Goal: Find specific page/section

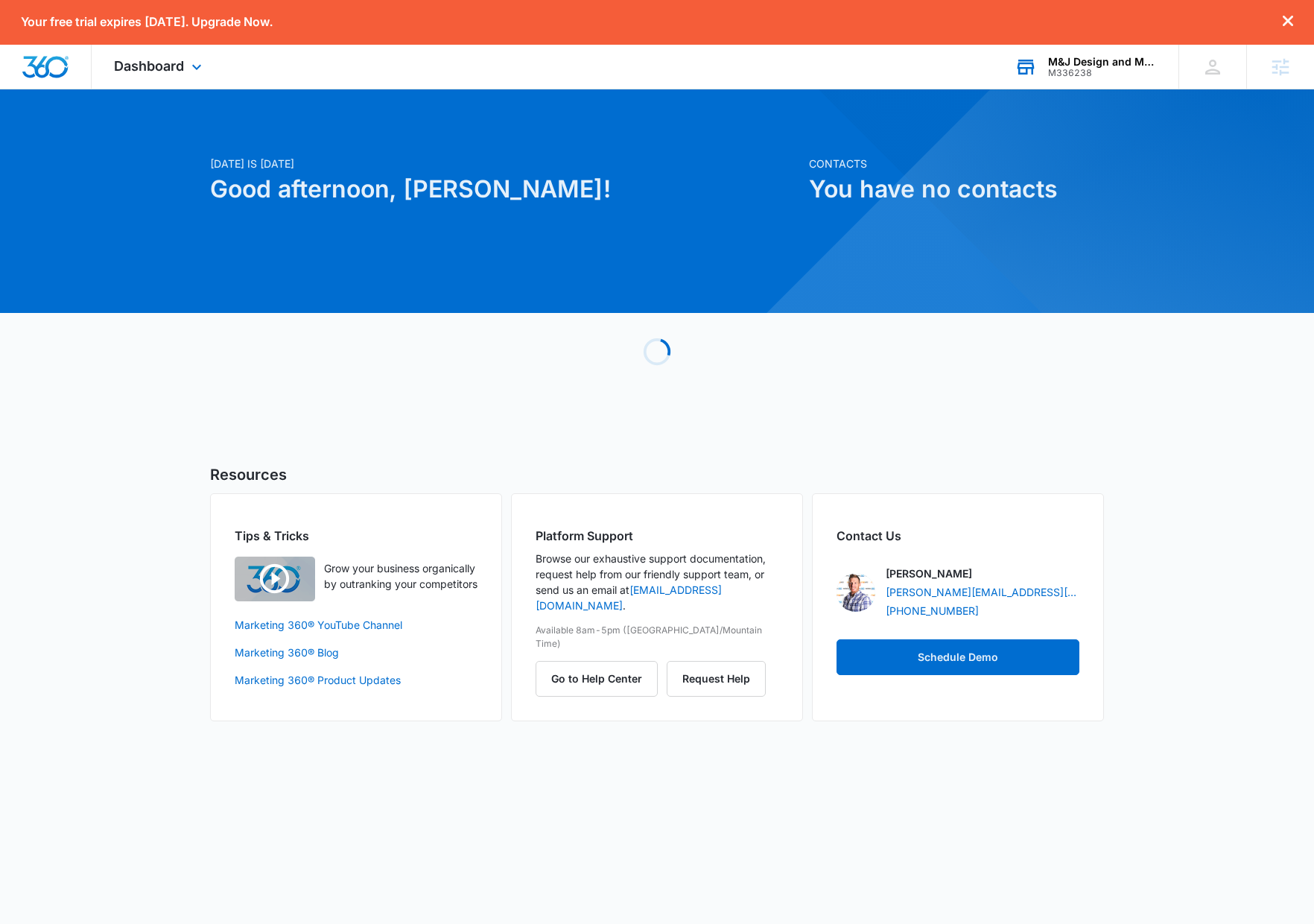
click at [1098, 74] on div "M336238" at bounding box center [1101, 73] width 109 height 10
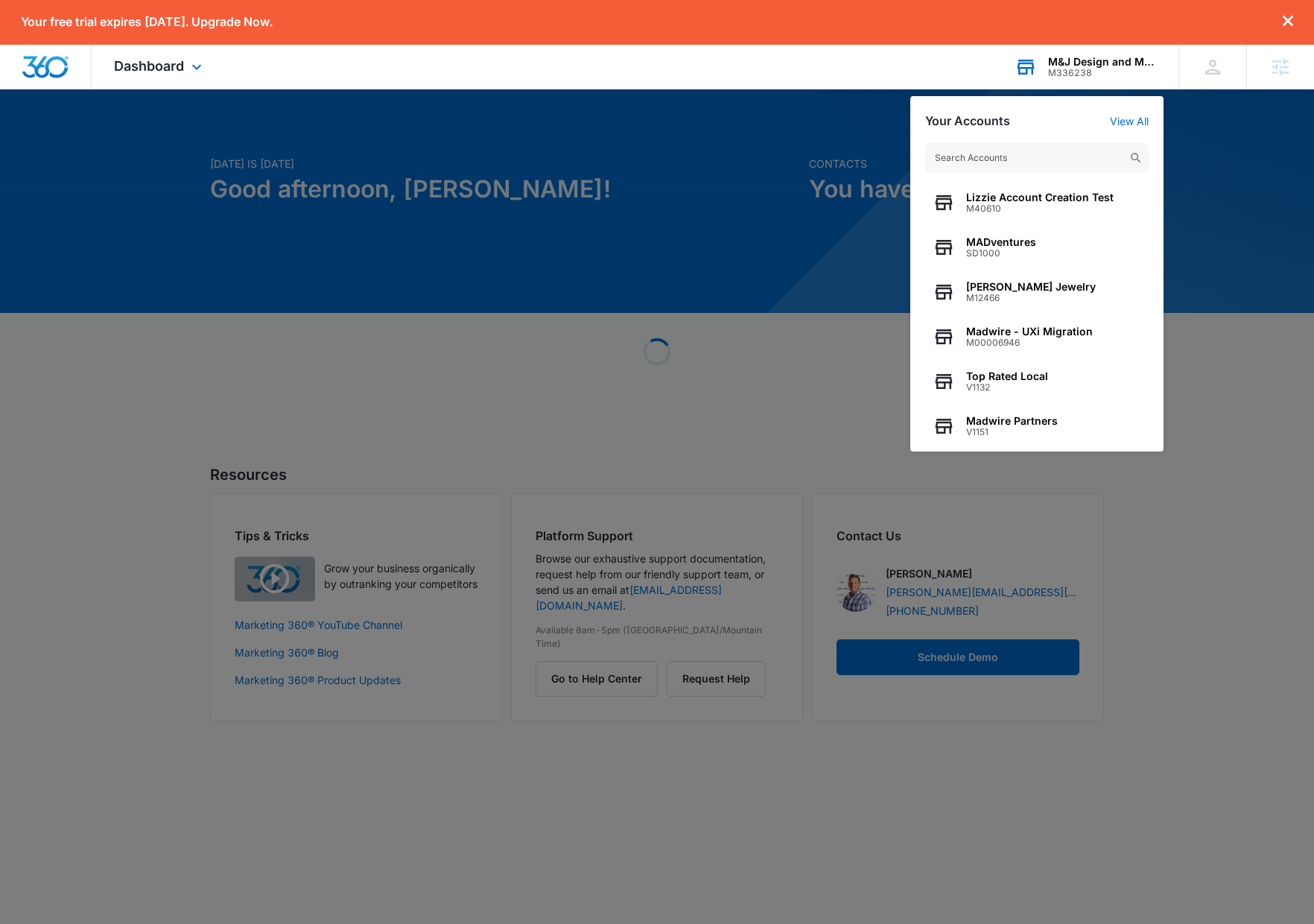
click at [1006, 163] on input "text" at bounding box center [1036, 158] width 224 height 30
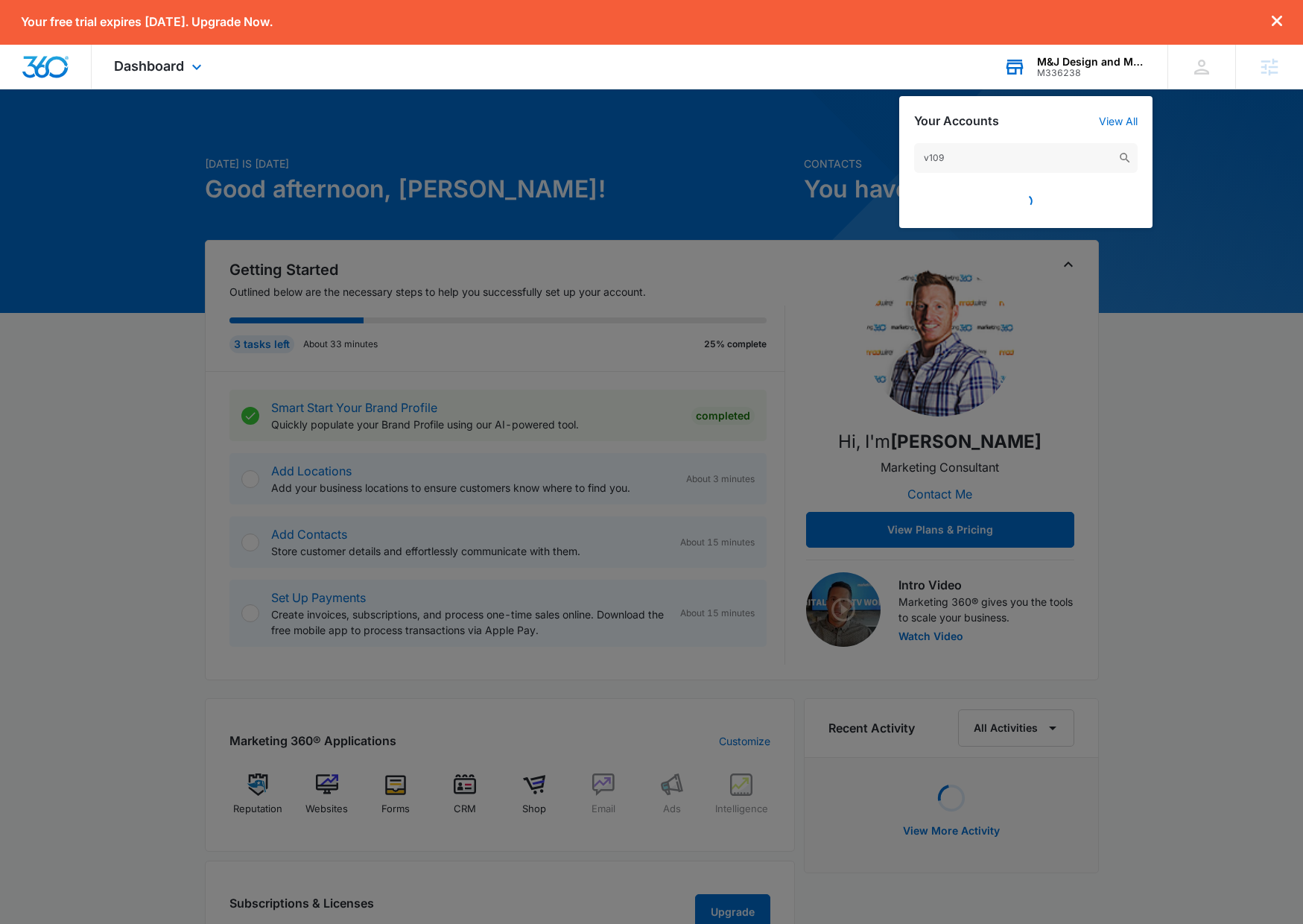
type input "v1098"
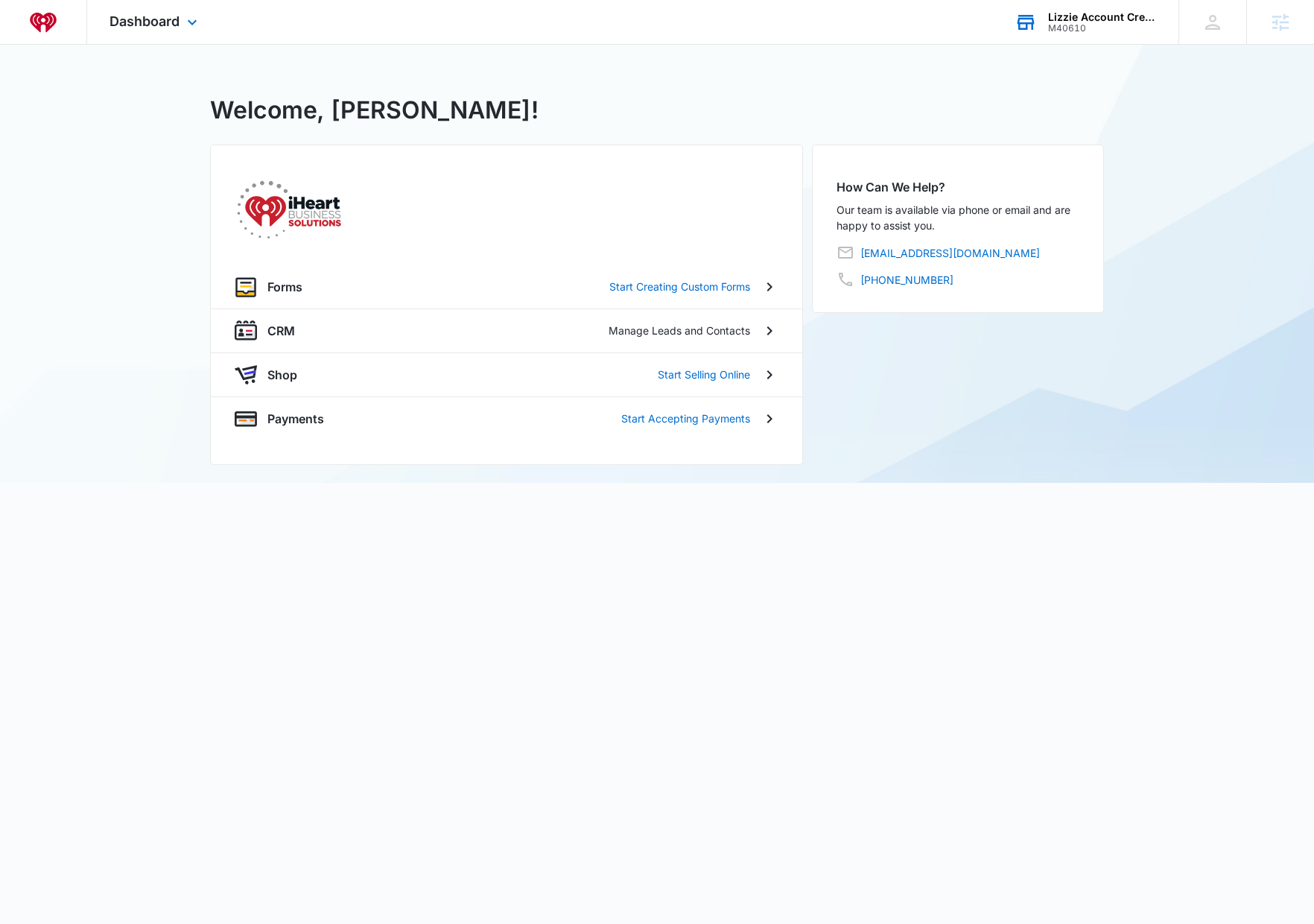
click at [1091, 29] on div "M40610" at bounding box center [1101, 27] width 109 height 10
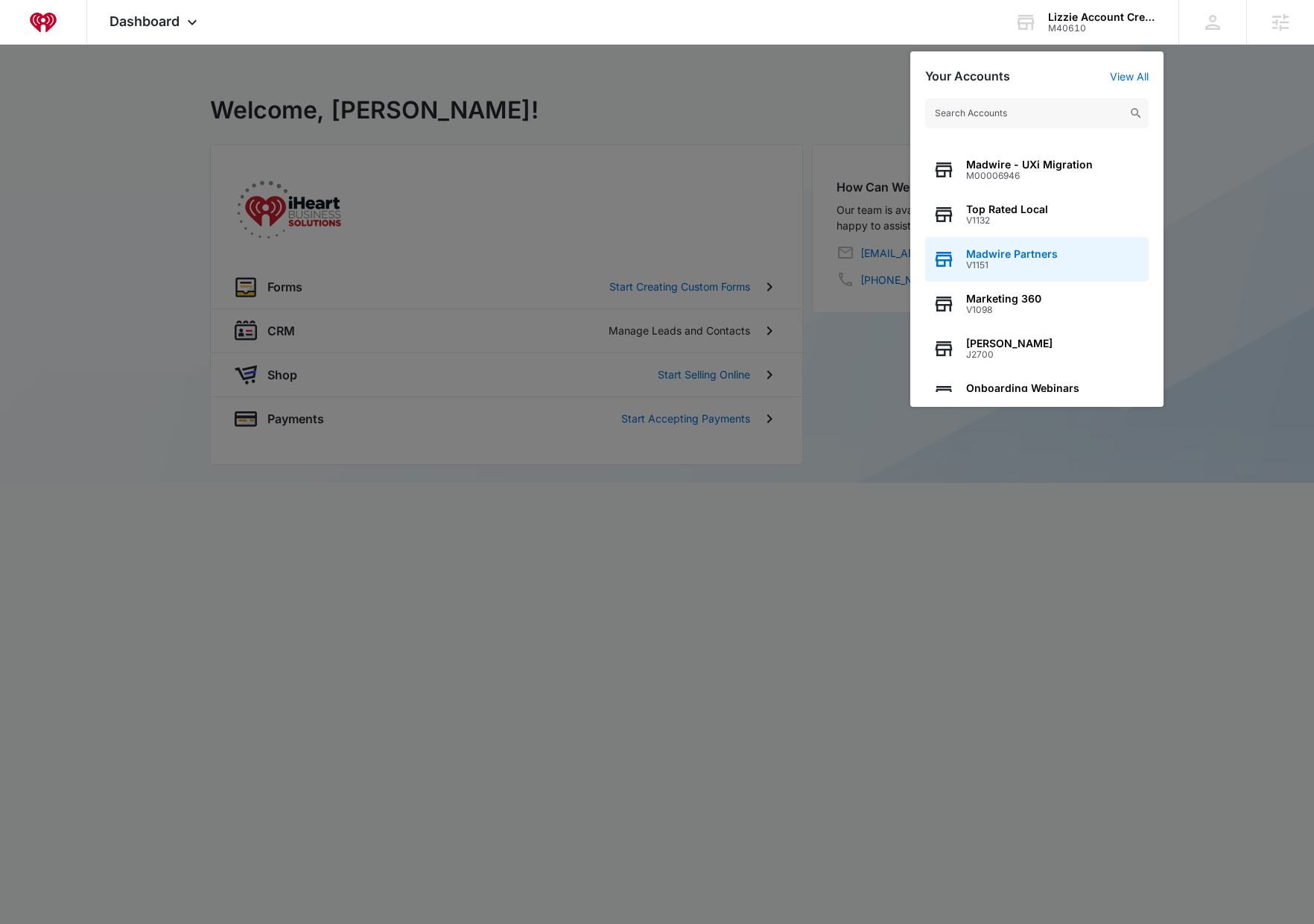
scroll to position [126, 0]
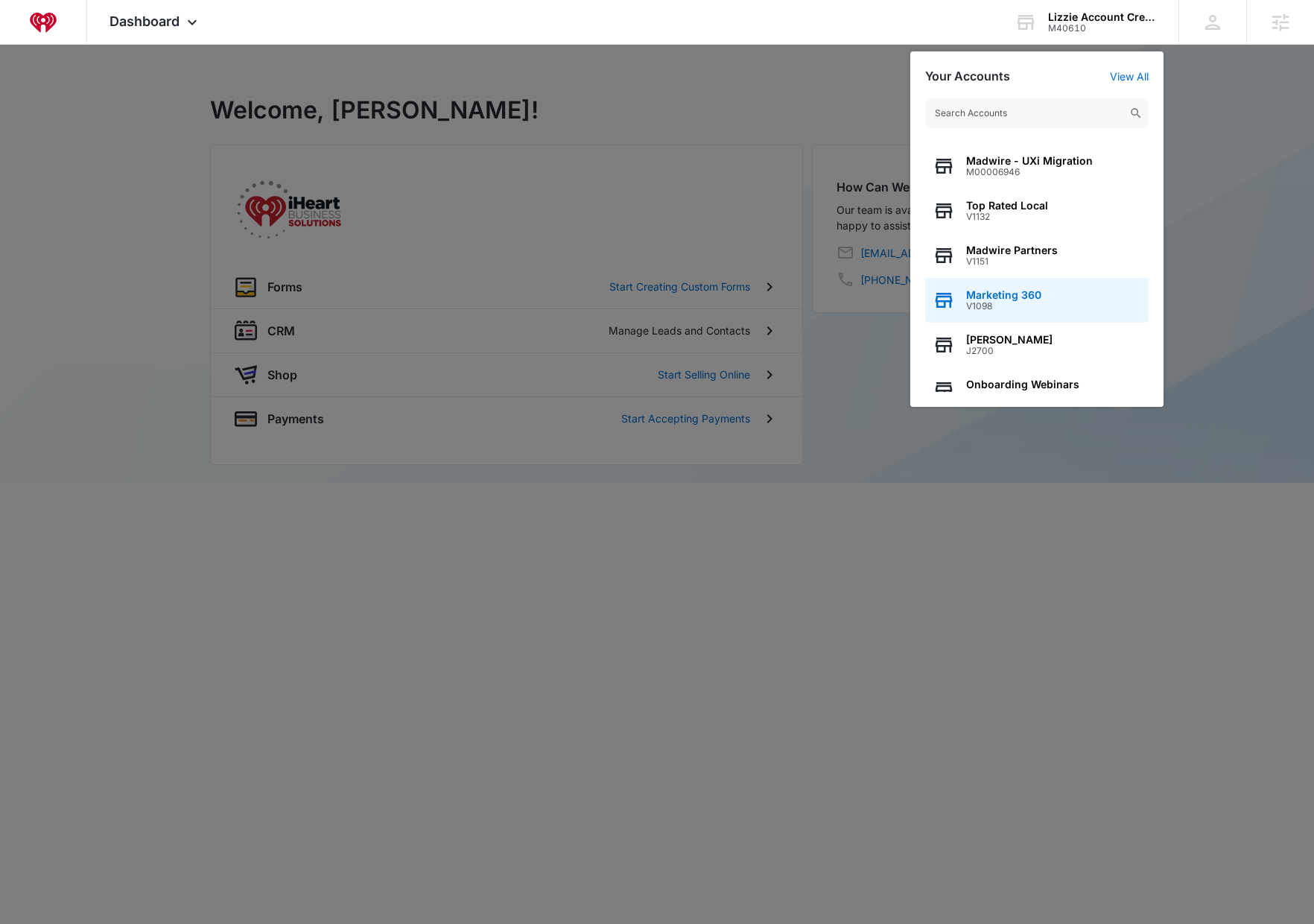
click at [1041, 305] on div "Marketing 360 V1098" at bounding box center [1036, 299] width 224 height 44
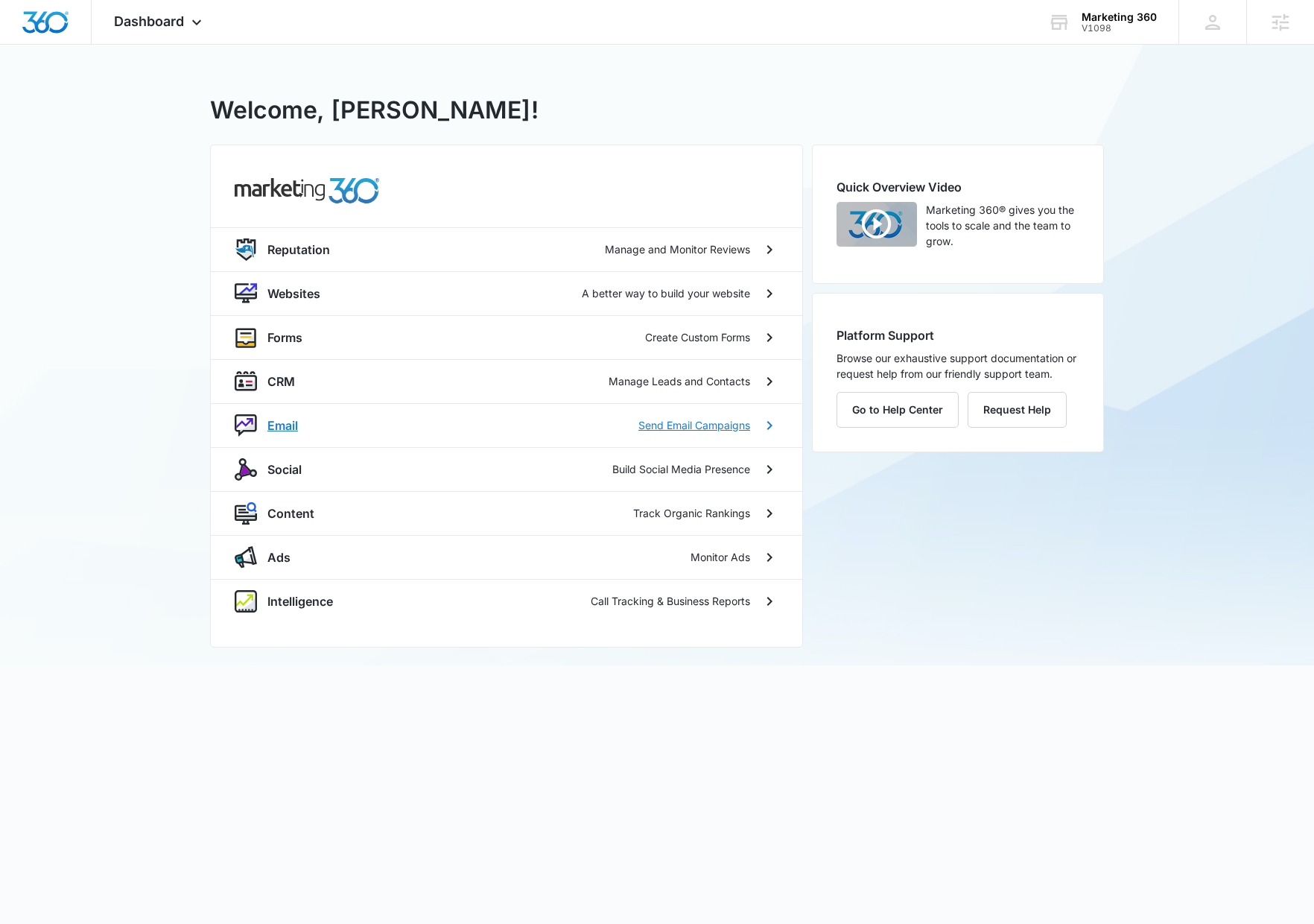
click at [283, 432] on p "Email" at bounding box center [282, 425] width 30 height 18
